Goal: Feedback & Contribution: Submit feedback/report problem

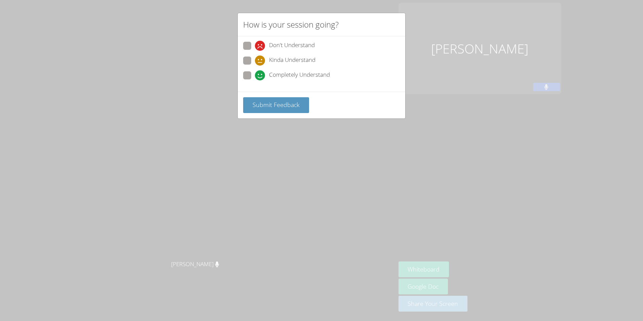
click at [251, 79] on label "Completely Understand" at bounding box center [286, 75] width 87 height 9
click at [255, 77] on input "Completely Understand" at bounding box center [258, 74] width 6 height 6
radio input "true"
click at [265, 102] on span "Submit Feedback" at bounding box center [276, 105] width 47 height 8
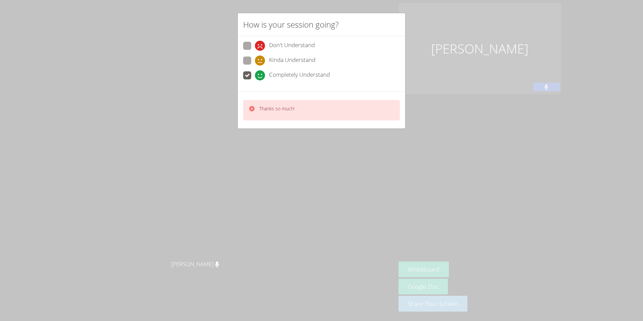
click at [449, 108] on div "How is your session going? Don't Understand Kinda Understand Completely Underst…" at bounding box center [321, 160] width 643 height 321
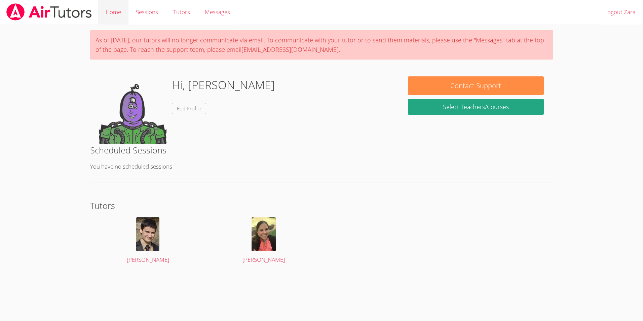
click at [122, 13] on link "Home" at bounding box center [113, 12] width 30 height 25
click at [121, 17] on link "Home" at bounding box center [113, 12] width 30 height 25
click at [141, 17] on link "Sessions" at bounding box center [146, 12] width 37 height 25
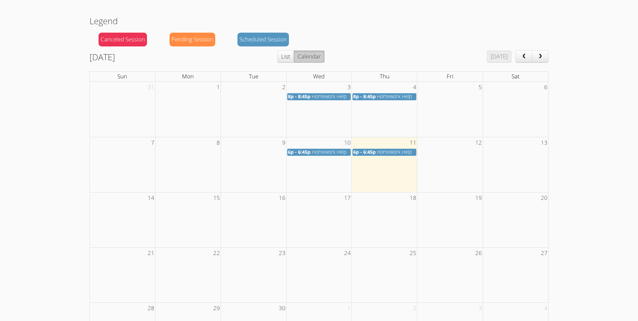
scroll to position [60, 0]
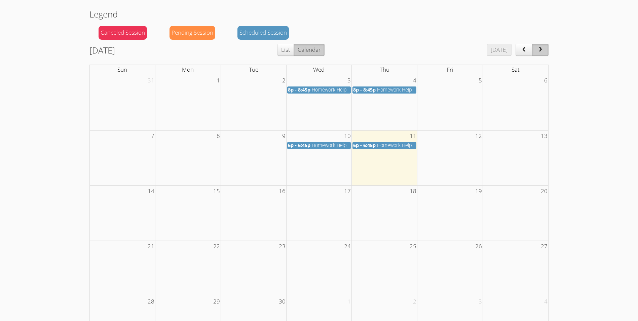
click at [539, 53] on button "next" at bounding box center [540, 50] width 17 height 12
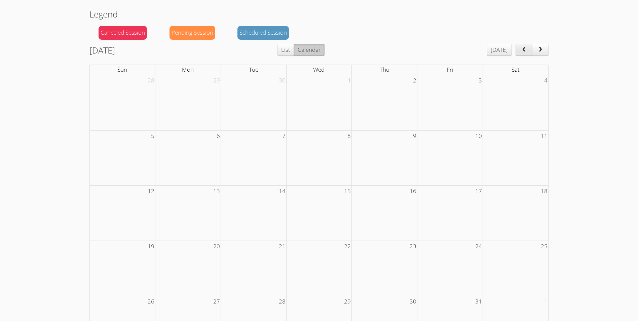
click at [523, 52] on span "prev" at bounding box center [524, 50] width 7 height 6
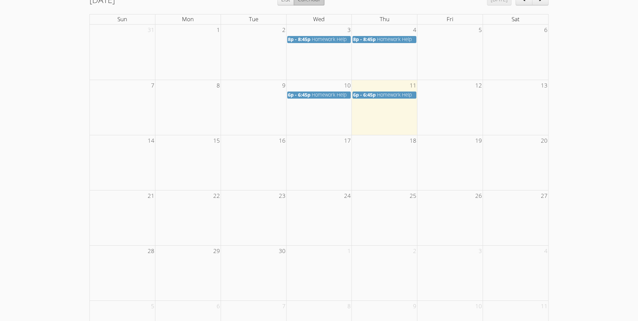
scroll to position [112, 0]
